Goal: Transaction & Acquisition: Obtain resource

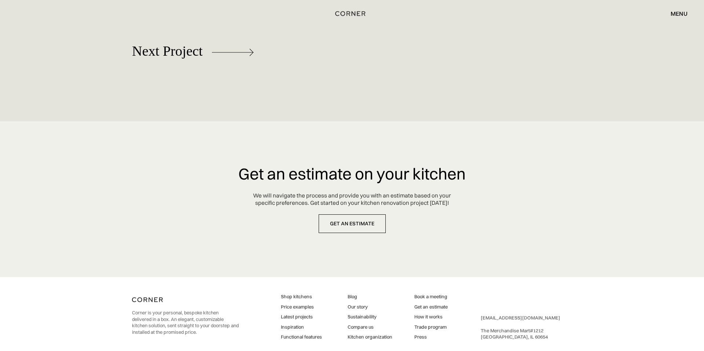
scroll to position [3406, 0]
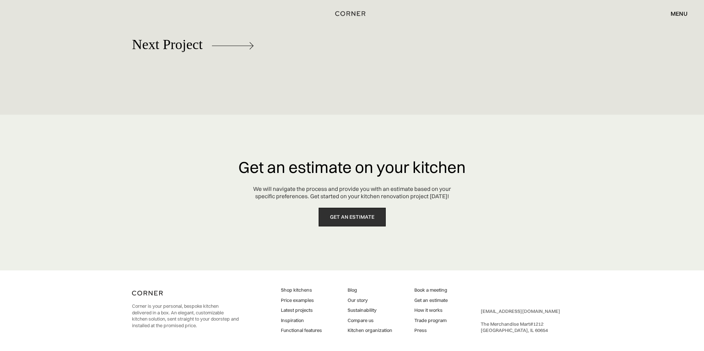
click at [357, 219] on link "get an estimate" at bounding box center [352, 217] width 67 height 19
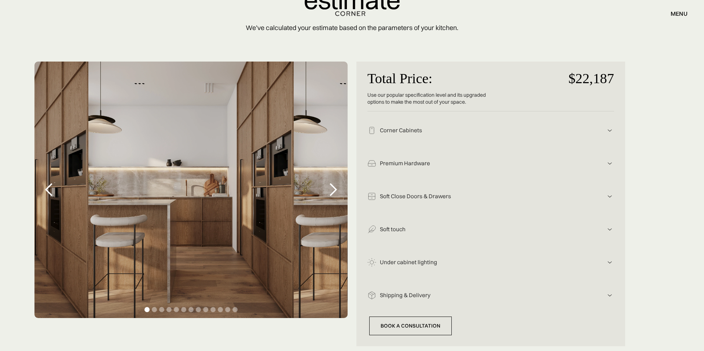
scroll to position [88, 0]
click at [153, 311] on div "Show slide 2 of 13" at bounding box center [154, 310] width 5 height 5
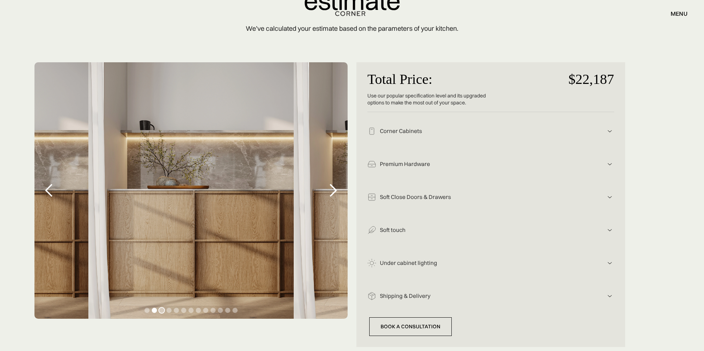
click at [163, 311] on div "Show slide 3 of 13" at bounding box center [161, 310] width 5 height 5
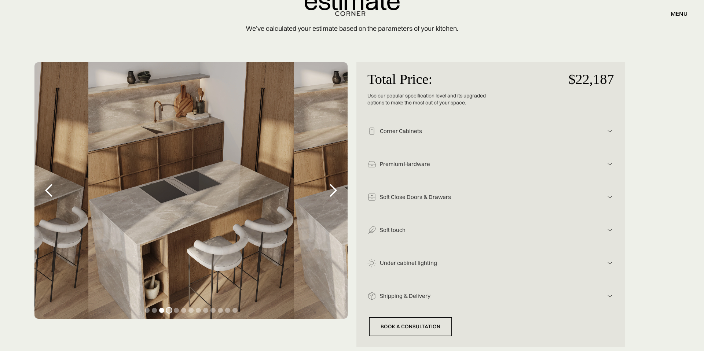
click at [171, 311] on div "Show slide 4 of 13" at bounding box center [169, 310] width 5 height 5
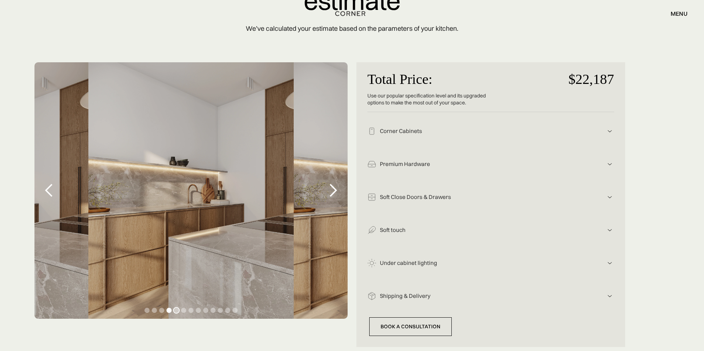
click at [176, 310] on div "Show slide 5 of 13" at bounding box center [176, 310] width 5 height 5
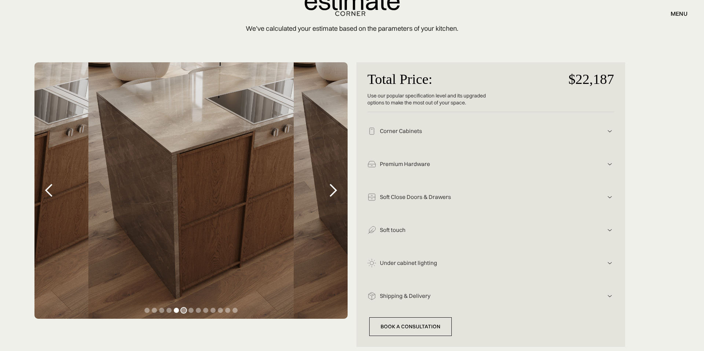
click at [184, 310] on div "Show slide 6 of 13" at bounding box center [183, 310] width 5 height 5
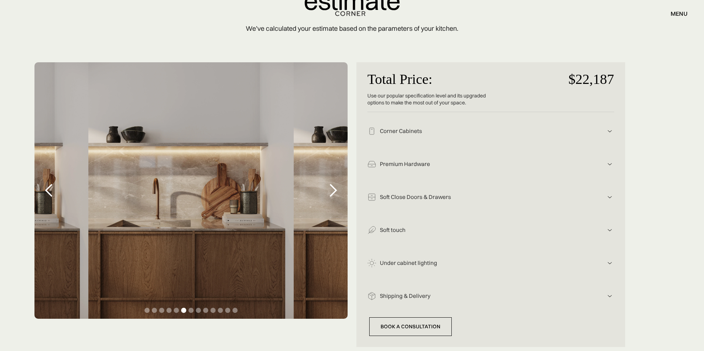
click at [610, 132] on img at bounding box center [610, 131] width 9 height 9
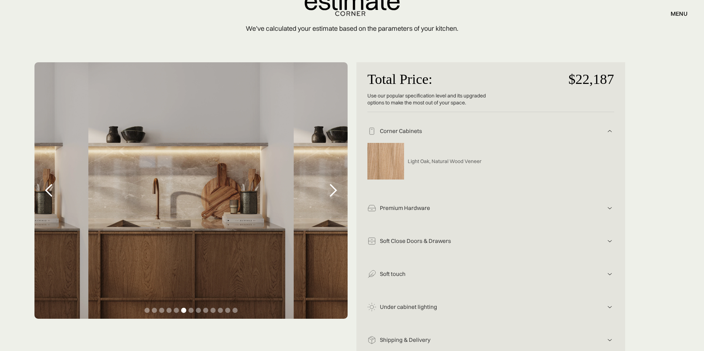
click at [610, 209] on img at bounding box center [610, 208] width 9 height 9
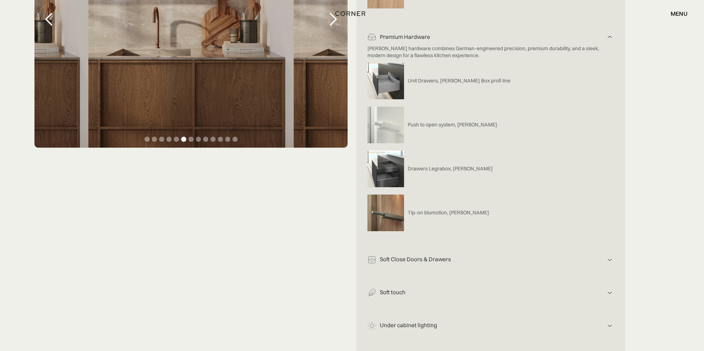
scroll to position [259, 0]
click at [609, 260] on img at bounding box center [610, 260] width 9 height 9
click at [612, 301] on img at bounding box center [610, 300] width 9 height 9
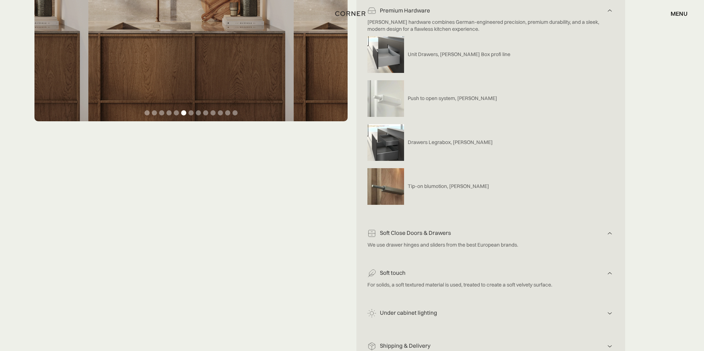
scroll to position [308, 0]
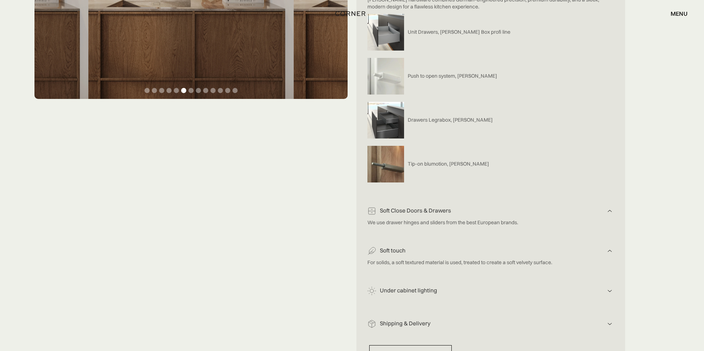
click at [611, 292] on img at bounding box center [610, 291] width 9 height 9
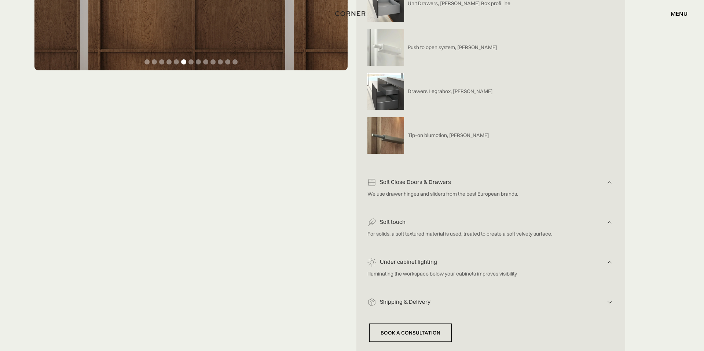
scroll to position [346, 0]
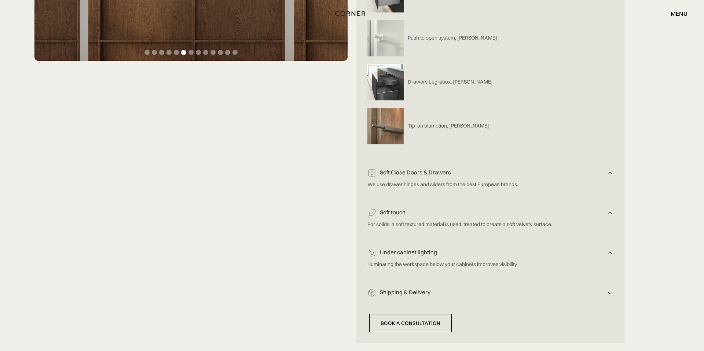
click at [611, 292] on img at bounding box center [610, 293] width 9 height 9
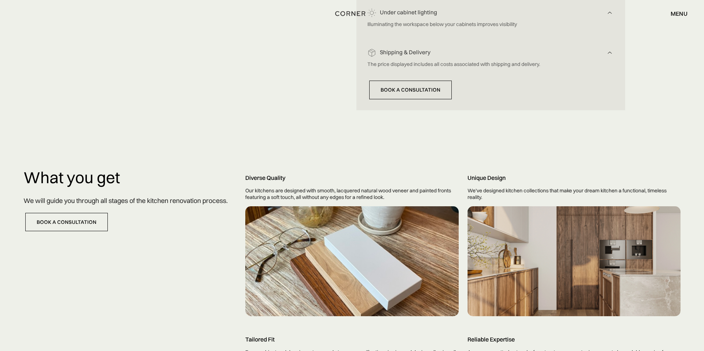
scroll to position [593, 0]
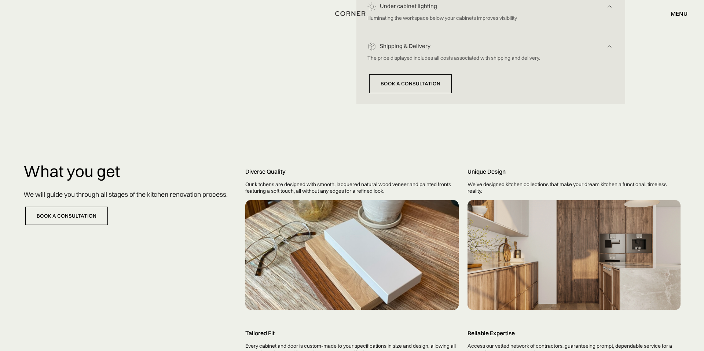
click at [330, 294] on div at bounding box center [351, 255] width 213 height 110
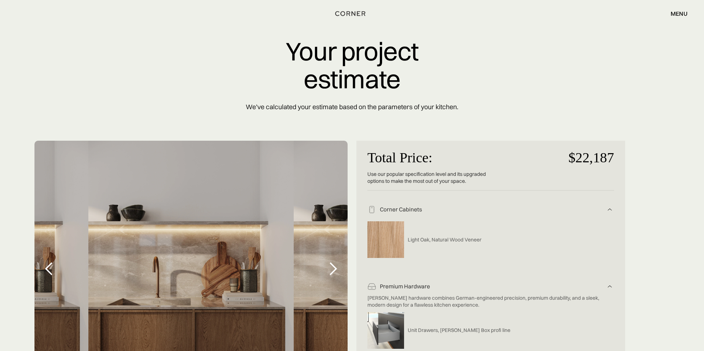
scroll to position [0, 0]
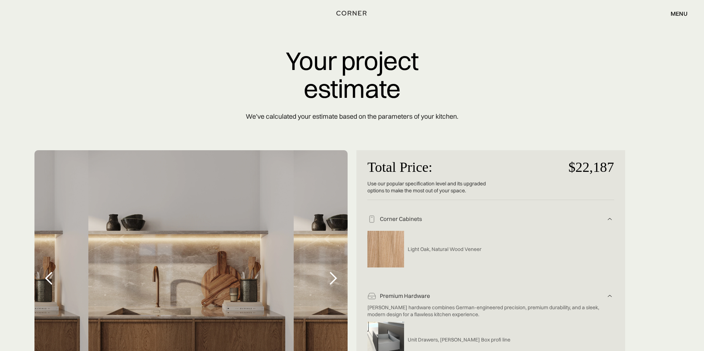
click at [354, 14] on img "home" at bounding box center [351, 13] width 30 height 10
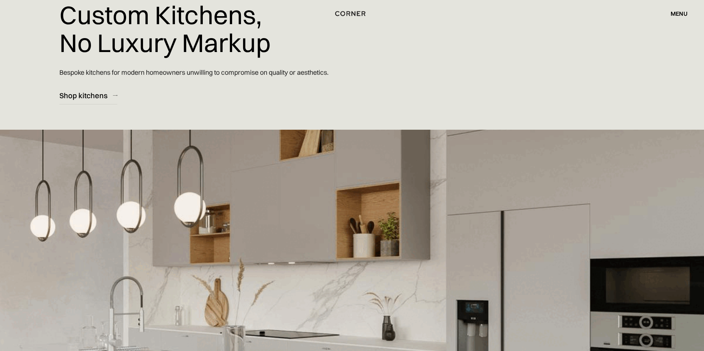
scroll to position [63, 0]
click at [76, 98] on div "Shop kitchens" at bounding box center [83, 95] width 48 height 10
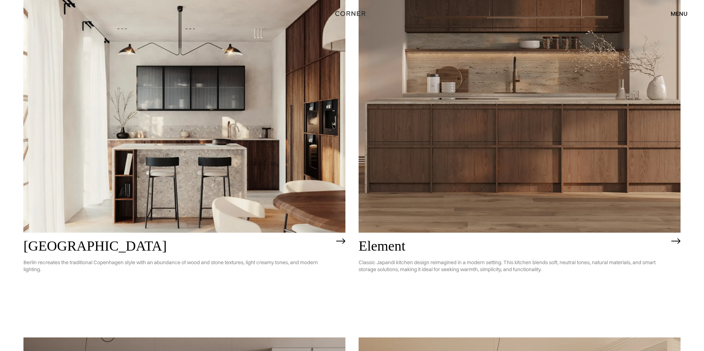
scroll to position [509, 0]
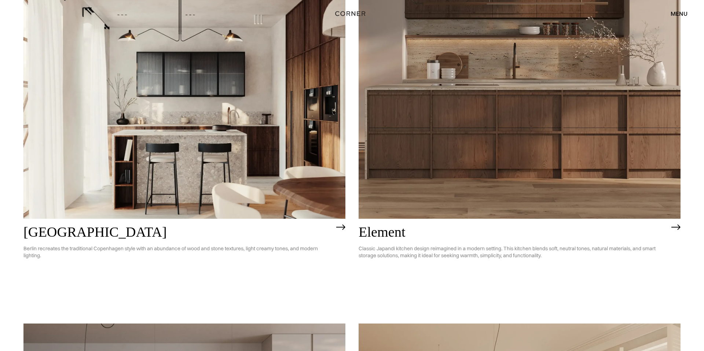
click at [674, 227] on img at bounding box center [676, 227] width 9 height 6
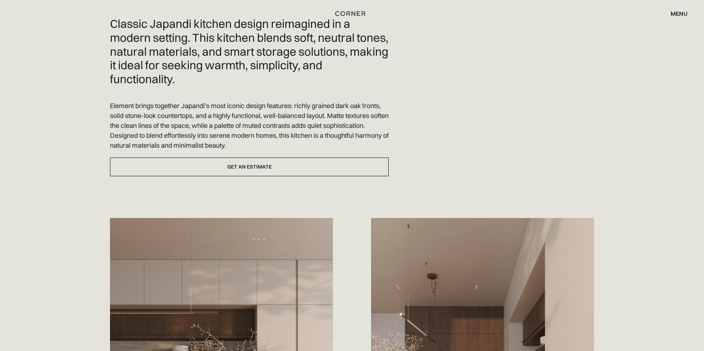
scroll to position [222, 0]
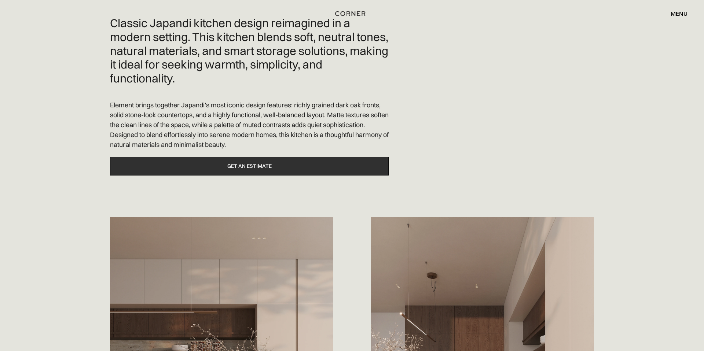
click at [248, 172] on link "Get an estimate" at bounding box center [249, 166] width 279 height 19
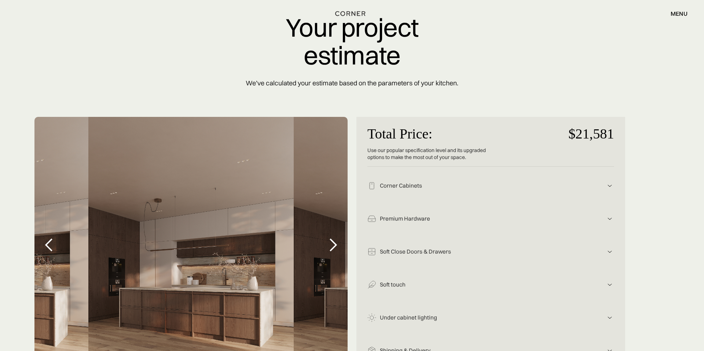
scroll to position [34, 0]
click at [334, 245] on div "next slide" at bounding box center [333, 244] width 15 height 15
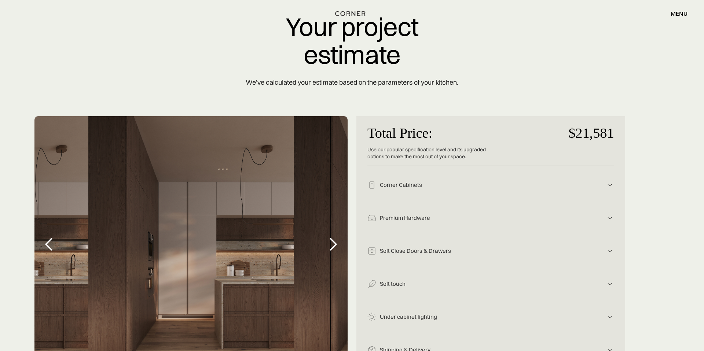
click at [334, 245] on div "next slide" at bounding box center [333, 244] width 15 height 15
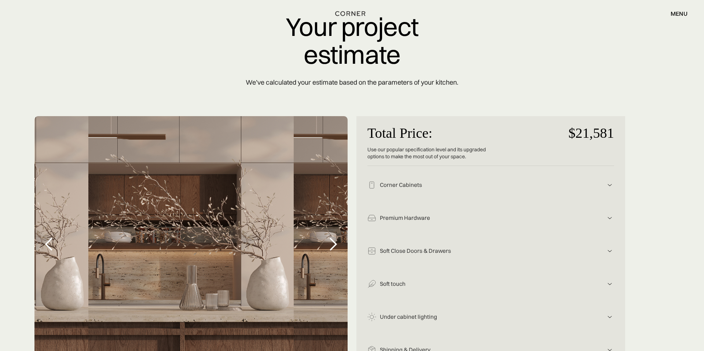
click at [334, 245] on div "next slide" at bounding box center [333, 244] width 15 height 15
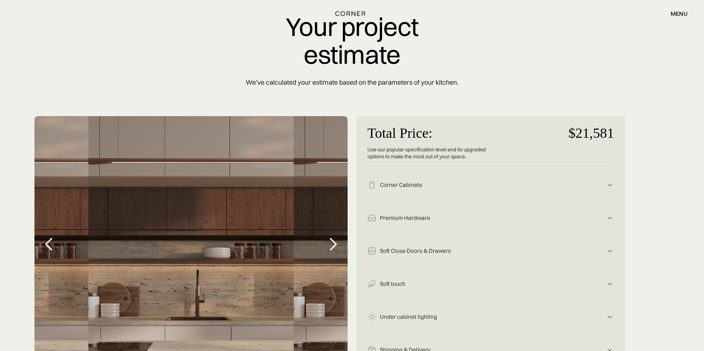
click at [334, 245] on div "next slide" at bounding box center [333, 244] width 15 height 15
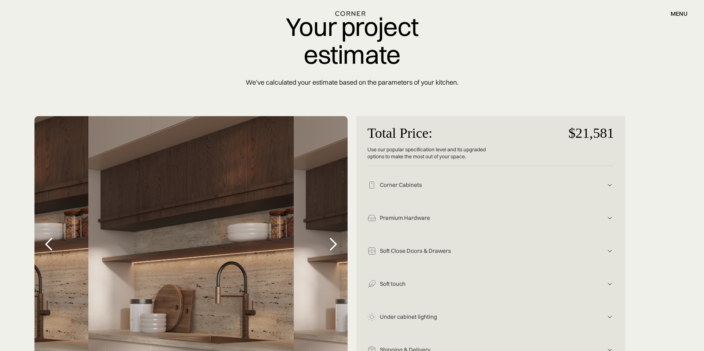
click at [334, 245] on div "next slide" at bounding box center [333, 244] width 15 height 15
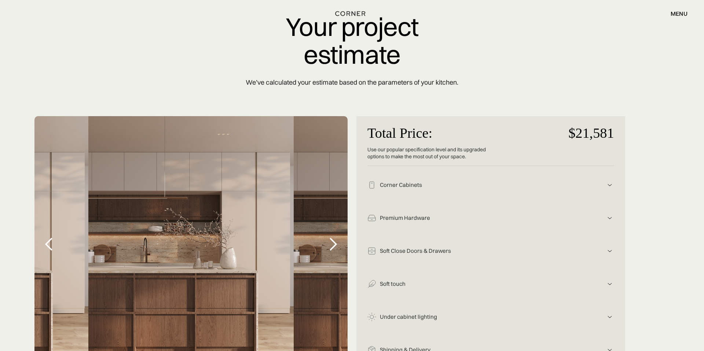
click at [334, 245] on div "next slide" at bounding box center [333, 244] width 15 height 15
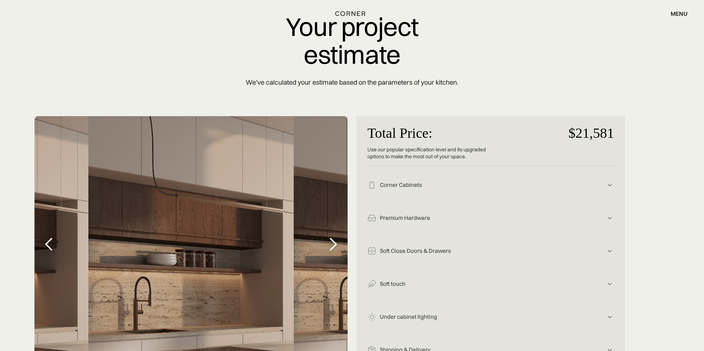
click at [334, 245] on div "next slide" at bounding box center [333, 244] width 15 height 15
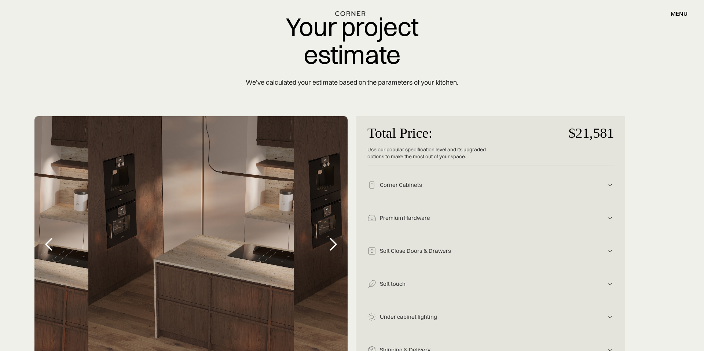
click at [334, 245] on div "next slide" at bounding box center [333, 244] width 15 height 15
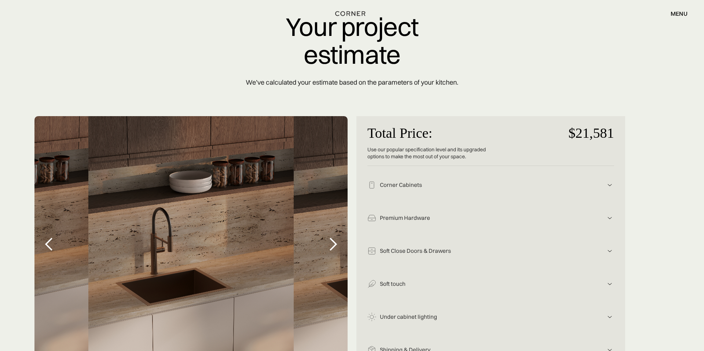
click at [334, 245] on div "next slide" at bounding box center [333, 244] width 15 height 15
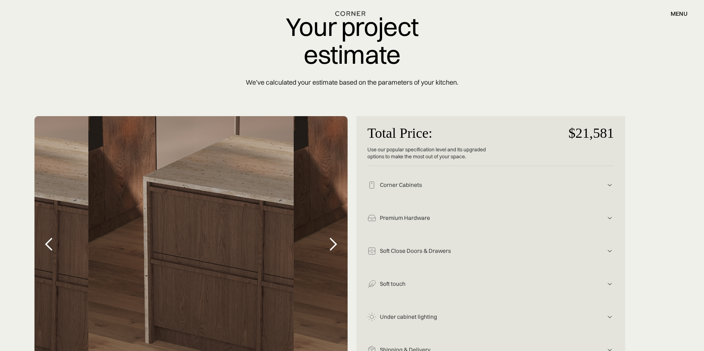
click at [334, 245] on div "next slide" at bounding box center [333, 244] width 15 height 15
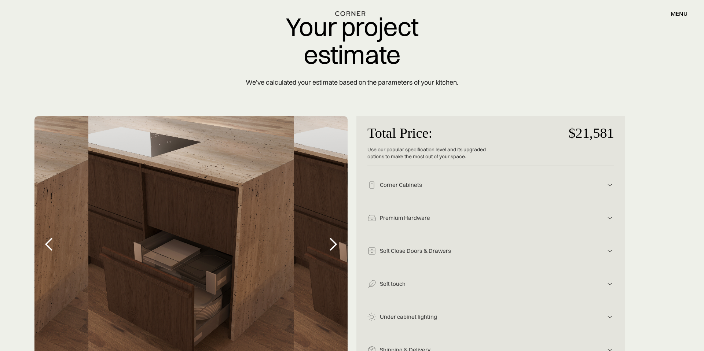
click at [334, 245] on div "next slide" at bounding box center [333, 244] width 15 height 15
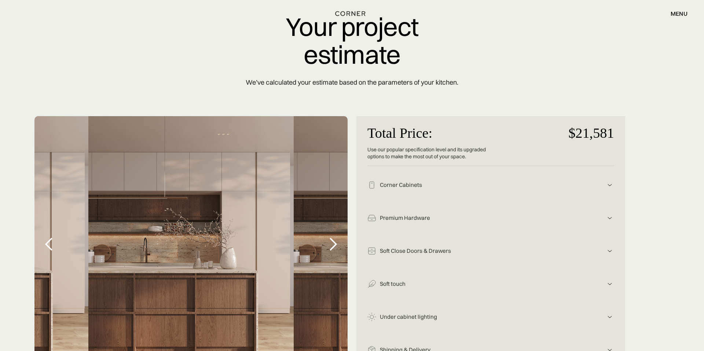
click at [334, 245] on div "next slide" at bounding box center [333, 244] width 15 height 15
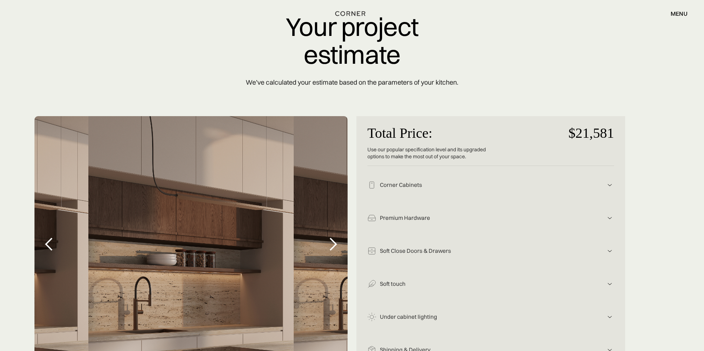
click at [611, 184] on img at bounding box center [610, 185] width 9 height 9
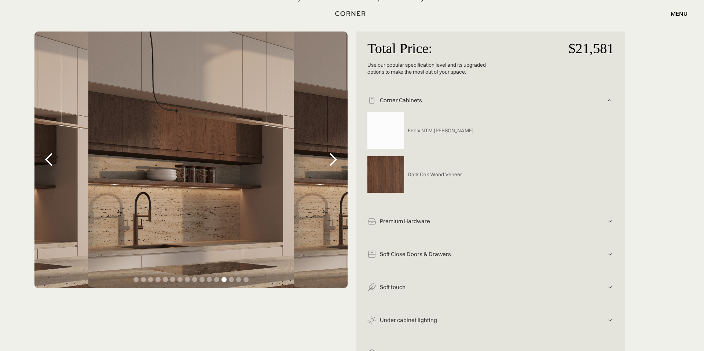
scroll to position [118, 0]
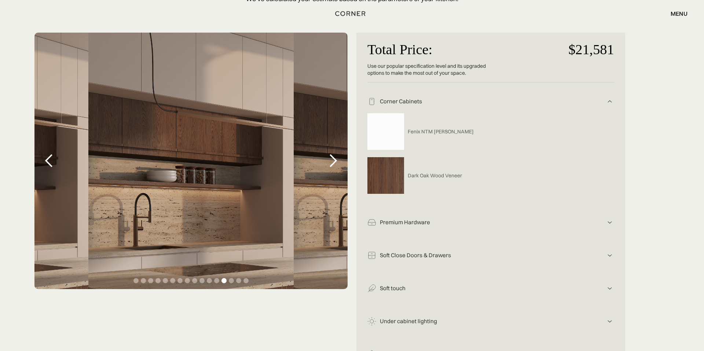
click at [609, 221] on img at bounding box center [610, 222] width 9 height 9
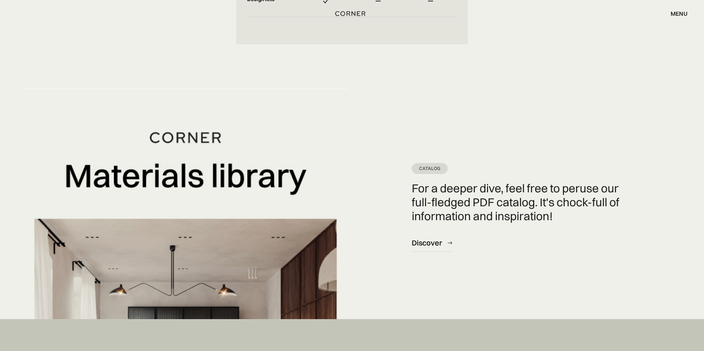
scroll to position [2906, 0]
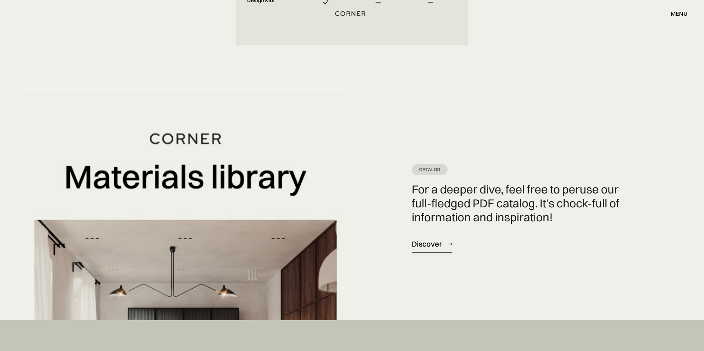
click at [423, 244] on div "Discover" at bounding box center [427, 244] width 30 height 10
